Goal: Task Accomplishment & Management: Use online tool/utility

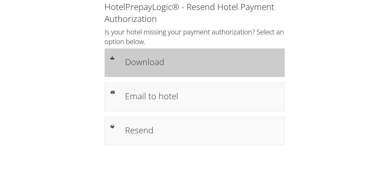
click at [156, 63] on h1 "Download" at bounding box center [201, 61] width 153 height 13
click at [153, 66] on h1 "Download" at bounding box center [201, 61] width 153 height 13
click at [149, 65] on h1 "Download" at bounding box center [201, 61] width 153 height 13
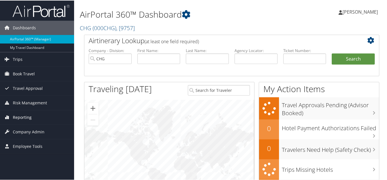
click at [20, 116] on span "Reporting" at bounding box center [22, 117] width 19 height 14
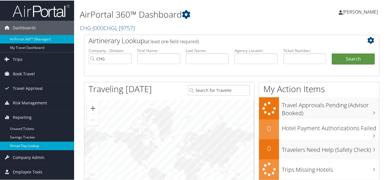
click at [24, 145] on link "Virtual Pay Lookup" at bounding box center [37, 145] width 74 height 9
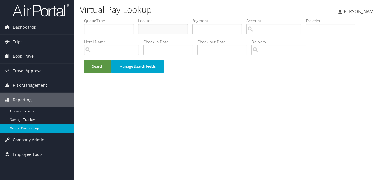
click at [155, 27] on input "text" at bounding box center [163, 29] width 50 height 11
click at [158, 30] on input "text" at bounding box center [163, 29] width 50 height 11
paste input "DMWVDJ"
click at [84, 60] on button "Search" at bounding box center [97, 66] width 27 height 13
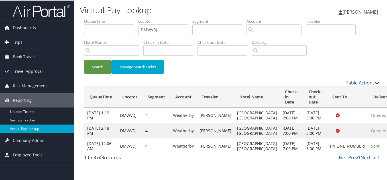
drag, startPoint x: 361, startPoint y: 158, endPoint x: 372, endPoint y: 159, distance: 10.3
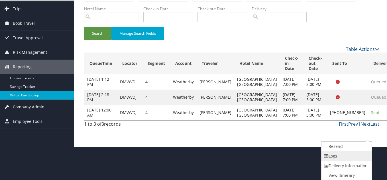
click at [337, 156] on link "Logs" at bounding box center [345, 156] width 49 height 10
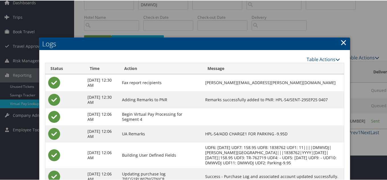
scroll to position [23, 0]
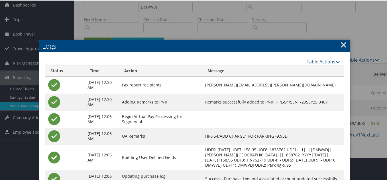
drag, startPoint x: 342, startPoint y: 43, endPoint x: 347, endPoint y: 52, distance: 10.8
click at [342, 43] on link "×" at bounding box center [343, 43] width 7 height 11
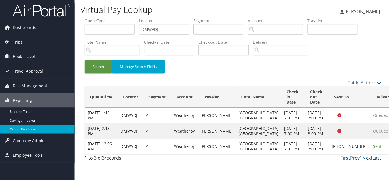
scroll to position [0, 0]
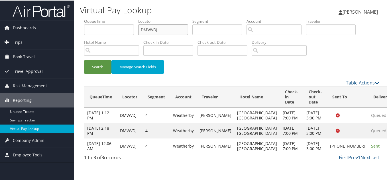
drag, startPoint x: 162, startPoint y: 29, endPoint x: 99, endPoint y: 28, distance: 63.2
click at [99, 18] on ul "QueueTime Locator DMWVDJ Segment Account Traveler Hotel Name Check-in Date Chec…" at bounding box center [231, 18] width 295 height 0
paste input "QWZMBV"
type input "QWZMBV"
click at [84, 60] on button "Search" at bounding box center [97, 66] width 27 height 13
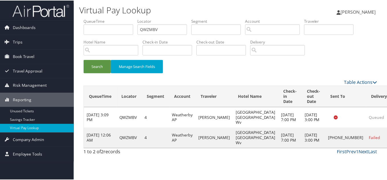
scroll to position [8, 0]
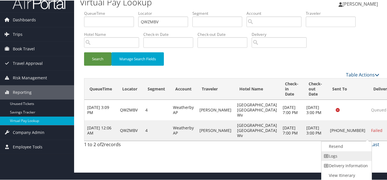
click at [342, 154] on link "Logs" at bounding box center [345, 156] width 49 height 10
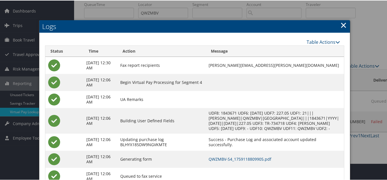
scroll to position [42, 0]
